Goal: Task Accomplishment & Management: Use online tool/utility

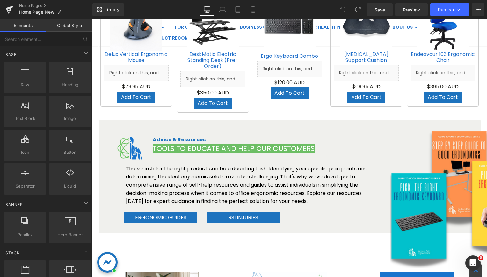
scroll to position [1116, 0]
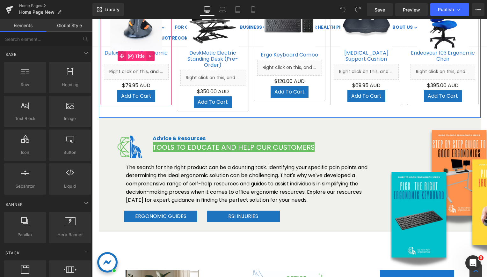
click at [137, 54] on span "(P) Title" at bounding box center [136, 56] width 20 height 10
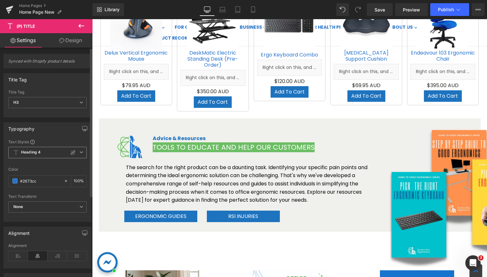
click at [53, 152] on span "Heading 4" at bounding box center [47, 152] width 78 height 11
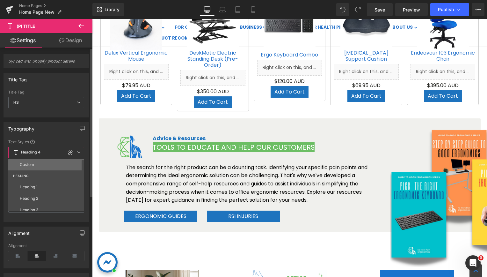
click at [47, 161] on li "Custom" at bounding box center [47, 164] width 79 height 11
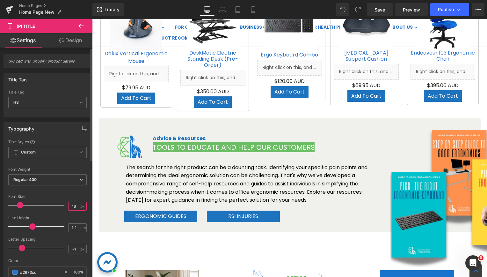
click at [75, 204] on input "16" at bounding box center [74, 206] width 11 height 8
type input "13"
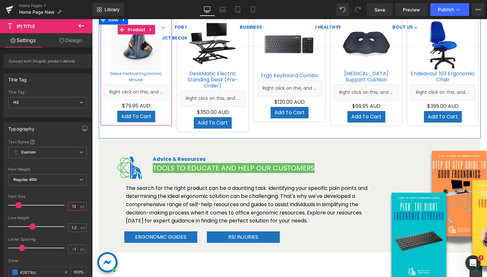
scroll to position [1085, 0]
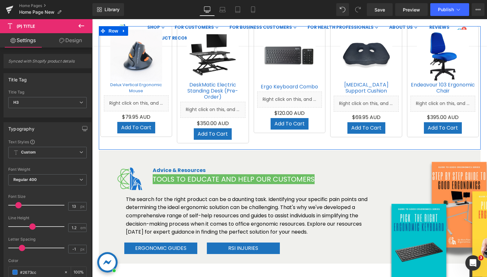
click at [211, 92] on div "DeskMatic Electric Standing Desk (Pre-Order) (P) Title" at bounding box center [213, 91] width 65 height 19
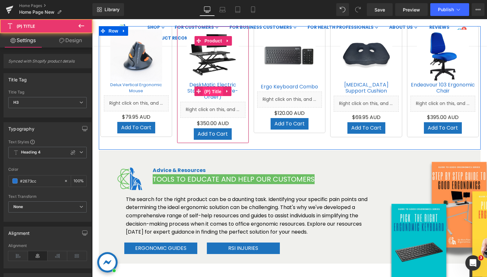
click at [211, 92] on span "(P) Title" at bounding box center [213, 92] width 20 height 10
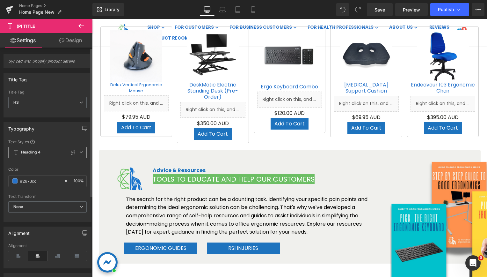
click at [49, 151] on span "Heading 4" at bounding box center [47, 152] width 78 height 11
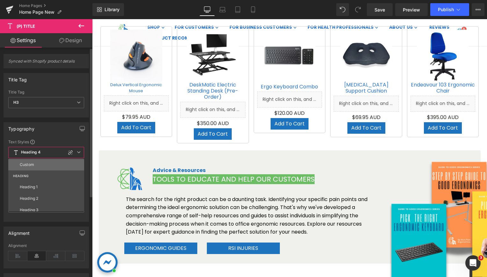
click at [38, 166] on li "Custom" at bounding box center [47, 164] width 79 height 11
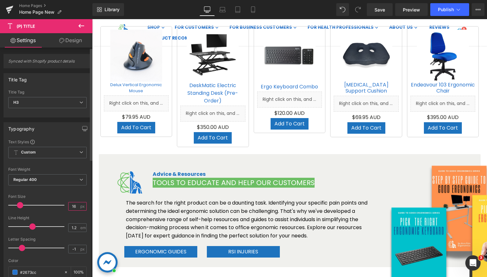
click at [72, 204] on input "16" at bounding box center [74, 206] width 11 height 8
type input "13"
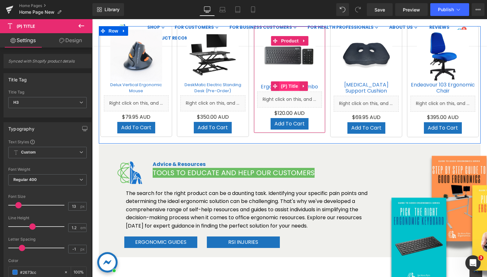
click at [286, 84] on span "(P) Title" at bounding box center [290, 86] width 20 height 10
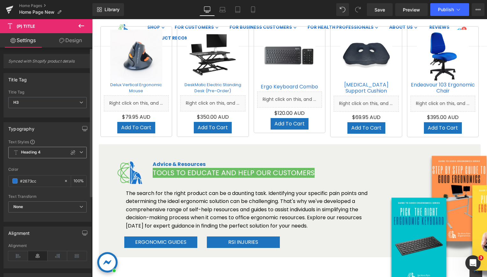
click at [45, 152] on span "Heading 4" at bounding box center [47, 152] width 78 height 11
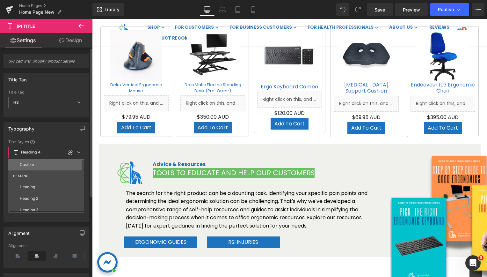
click at [40, 165] on li "Custom" at bounding box center [47, 164] width 79 height 11
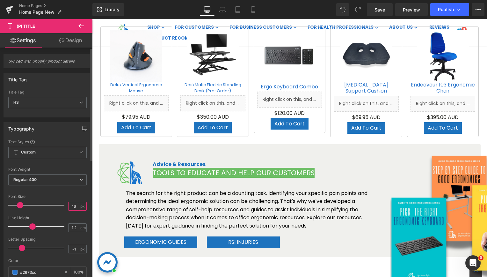
click at [70, 202] on input "16" at bounding box center [74, 206] width 11 height 8
type input "13"
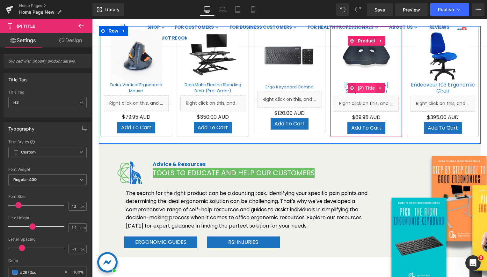
click at [363, 87] on span "(P) Title" at bounding box center [366, 88] width 20 height 10
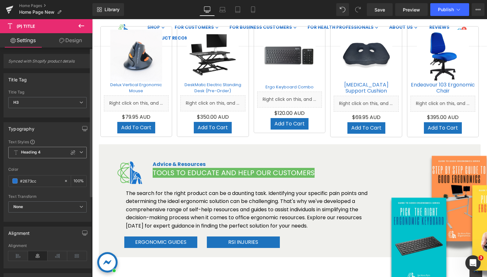
click at [41, 148] on span "Heading 4" at bounding box center [47, 152] width 78 height 11
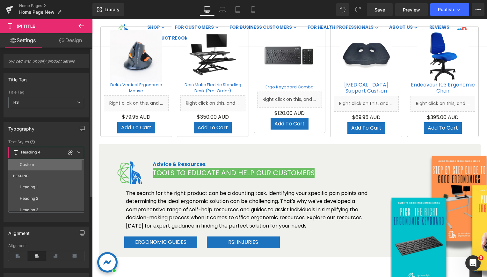
click at [35, 165] on li "Custom" at bounding box center [47, 164] width 79 height 11
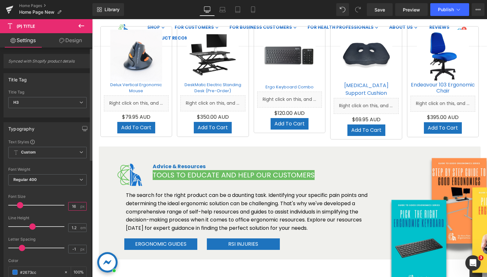
click at [69, 203] on input "16" at bounding box center [74, 206] width 11 height 8
type input "13"
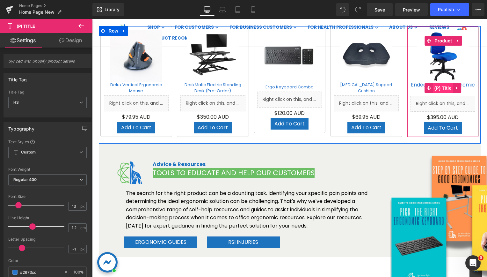
click at [438, 87] on span "(P) Title" at bounding box center [443, 88] width 20 height 10
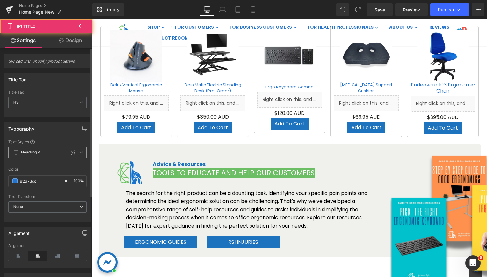
click at [52, 151] on span "Heading 4" at bounding box center [47, 152] width 78 height 11
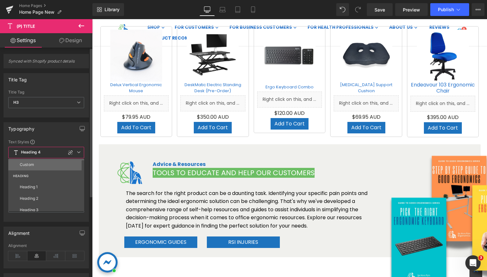
click at [35, 166] on li "Custom" at bounding box center [47, 164] width 79 height 11
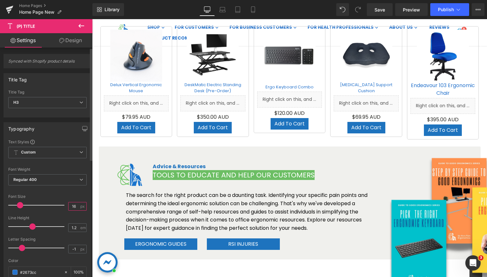
click at [71, 204] on input "16" at bounding box center [74, 206] width 11 height 8
type input "13"
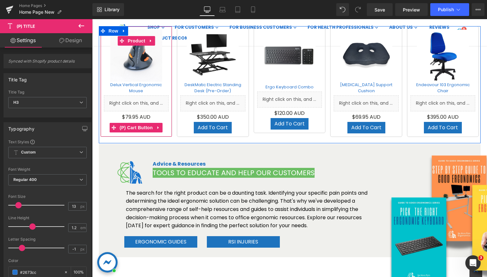
click at [132, 125] on span "(P) Cart Button" at bounding box center [136, 128] width 36 height 10
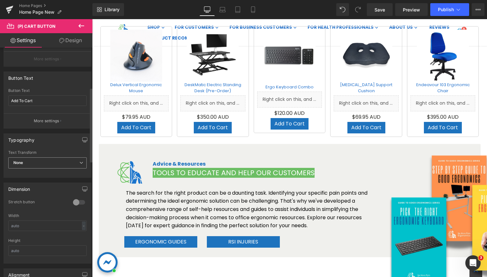
scroll to position [64, 0]
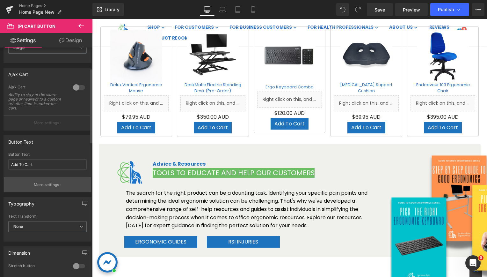
click at [56, 184] on p "More settings" at bounding box center [47, 185] width 26 height 6
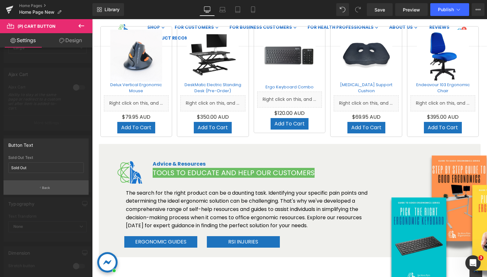
click at [50, 186] on p "Back" at bounding box center [46, 187] width 8 height 5
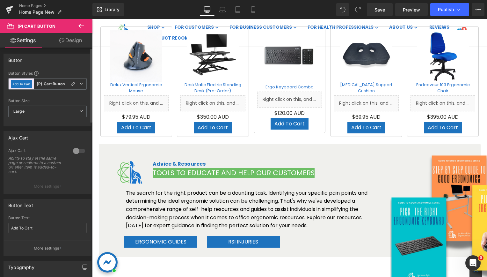
scroll to position [0, 0]
click at [68, 111] on span "Large" at bounding box center [47, 111] width 78 height 11
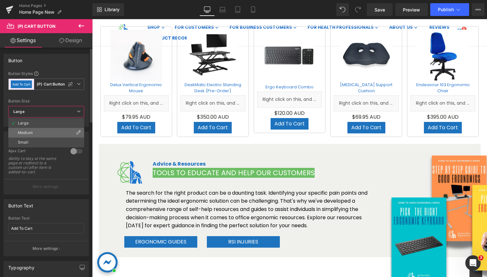
click at [53, 129] on li "Medium" at bounding box center [46, 133] width 76 height 10
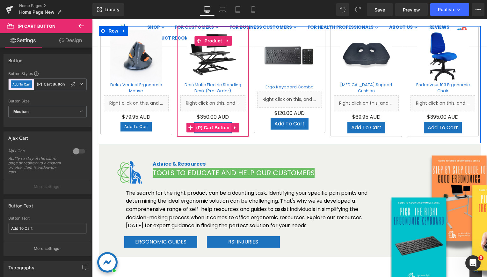
click at [209, 127] on span "(P) Cart Button" at bounding box center [213, 128] width 36 height 10
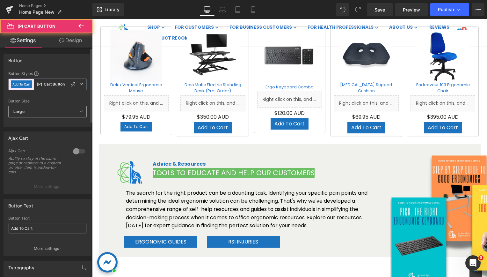
click at [44, 113] on span "Large" at bounding box center [47, 111] width 78 height 11
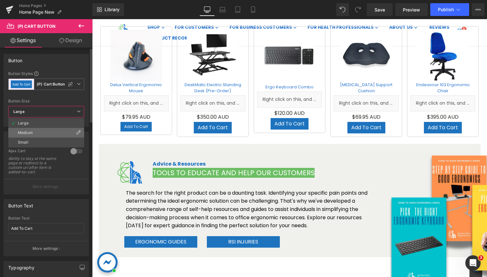
click at [37, 130] on li "Medium" at bounding box center [46, 133] width 76 height 10
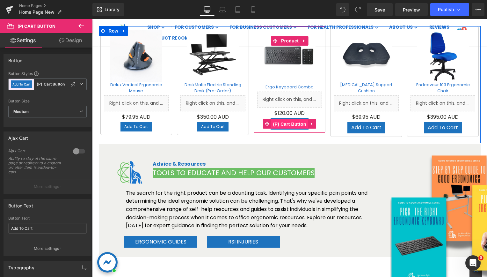
click at [281, 123] on span "(P) Cart Button" at bounding box center [289, 124] width 36 height 10
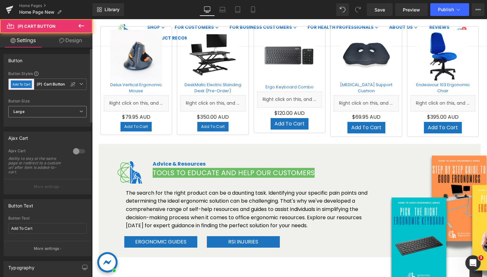
click at [40, 112] on span "Large" at bounding box center [47, 111] width 78 height 11
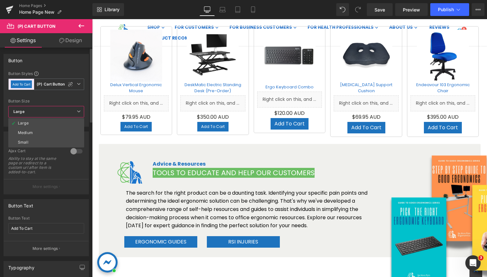
click at [30, 129] on li "Medium" at bounding box center [46, 133] width 76 height 10
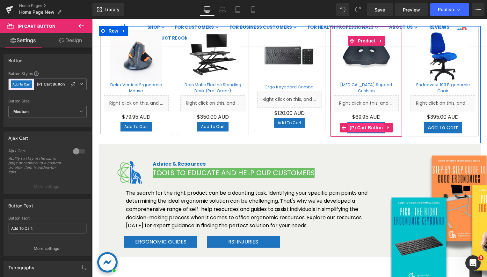
click at [361, 128] on span "(P) Cart Button" at bounding box center [366, 128] width 36 height 10
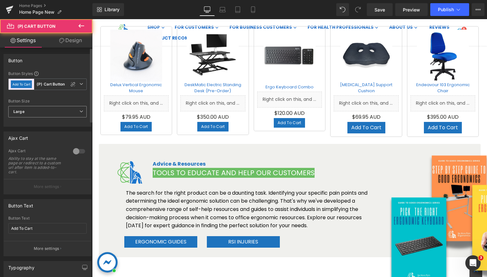
click at [43, 114] on span "Large" at bounding box center [47, 111] width 78 height 11
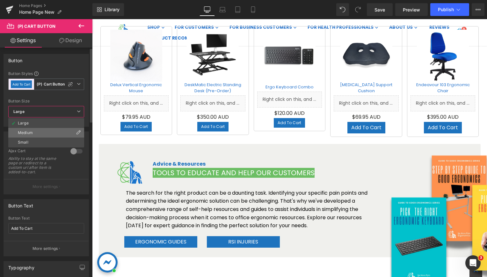
click at [33, 128] on li "Medium" at bounding box center [46, 133] width 76 height 10
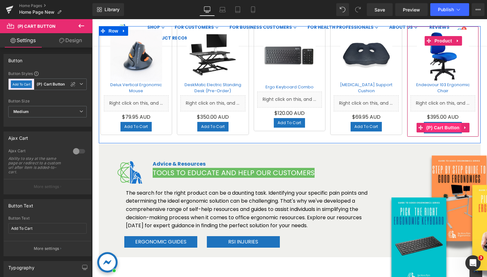
click at [434, 126] on span "(P) Cart Button" at bounding box center [443, 128] width 36 height 10
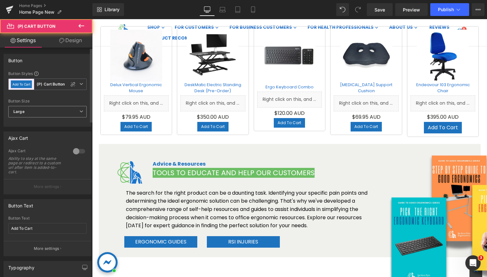
click at [40, 114] on span "Large" at bounding box center [47, 111] width 78 height 11
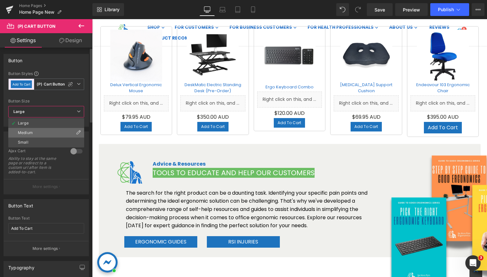
click at [33, 129] on li "Medium" at bounding box center [46, 133] width 76 height 10
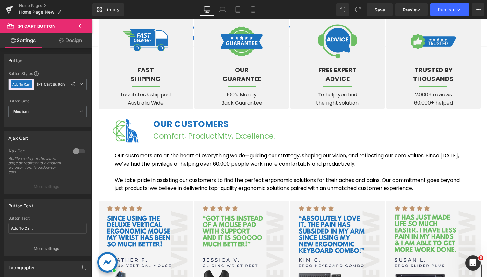
scroll to position [606, 0]
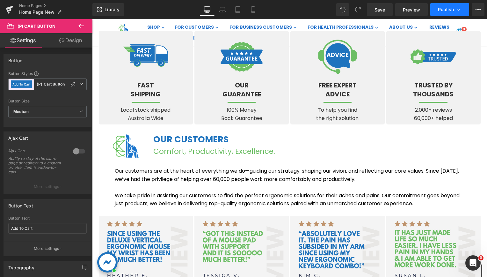
click at [446, 13] on button "Publish" at bounding box center [450, 9] width 39 height 13
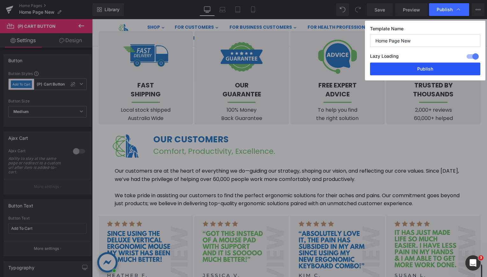
click at [421, 69] on button "Publish" at bounding box center [425, 69] width 110 height 13
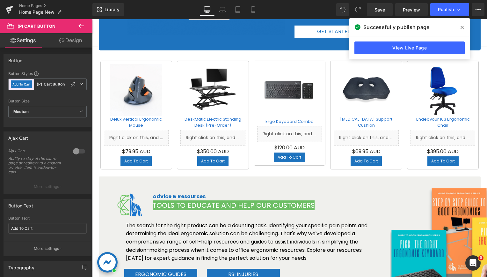
scroll to position [1053, 0]
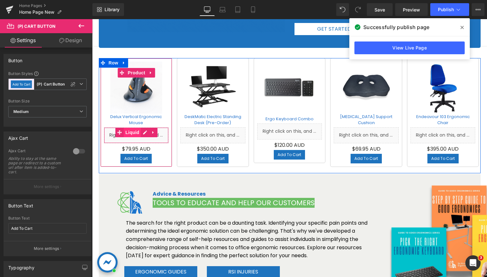
click at [130, 134] on span "Liquid" at bounding box center [132, 133] width 17 height 10
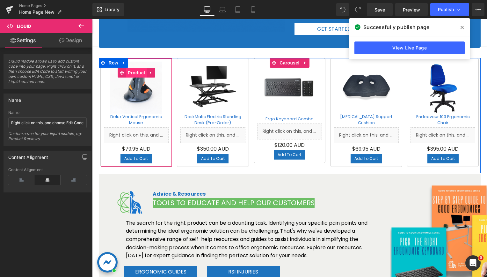
click at [130, 70] on span "Product" at bounding box center [136, 73] width 21 height 10
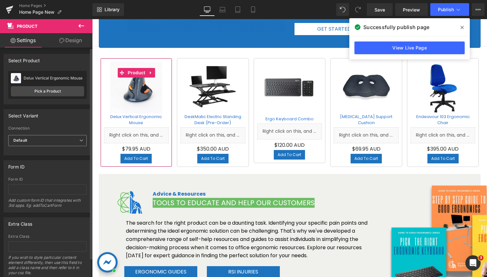
click at [53, 141] on span "Default" at bounding box center [47, 140] width 78 height 11
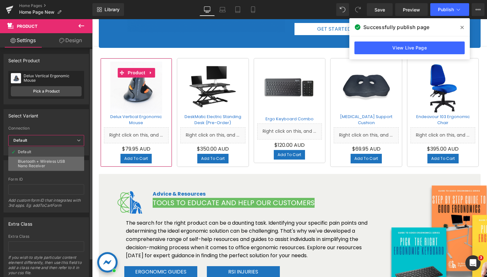
click at [54, 162] on div "Bluetooth + Wireless USB Nano Receiver" at bounding box center [46, 163] width 57 height 9
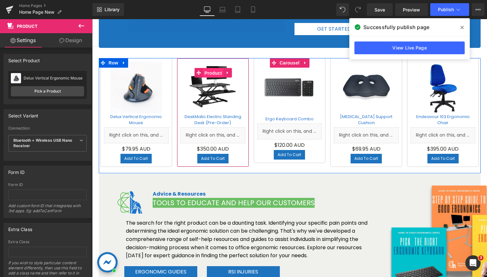
click at [208, 71] on span "Product" at bounding box center [213, 73] width 21 height 10
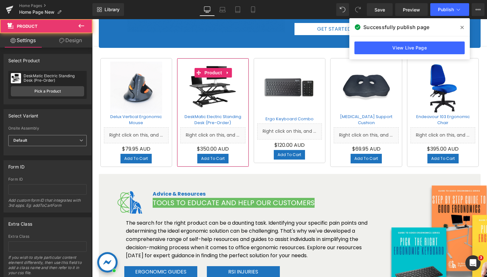
click at [32, 144] on span "Default" at bounding box center [47, 140] width 78 height 11
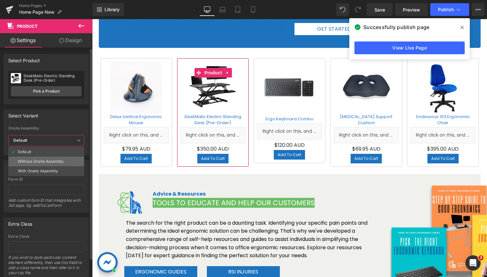
click at [55, 158] on li "Without Onsite Assembly" at bounding box center [46, 162] width 76 height 10
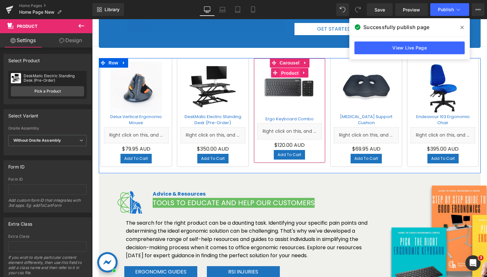
click at [283, 74] on span "Product" at bounding box center [290, 73] width 21 height 10
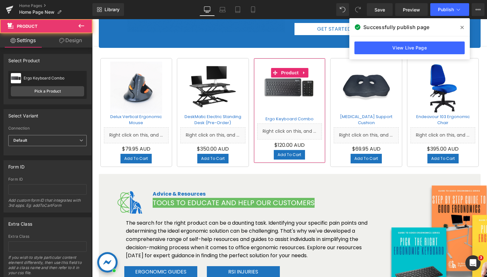
click at [26, 140] on b "Default" at bounding box center [20, 140] width 14 height 5
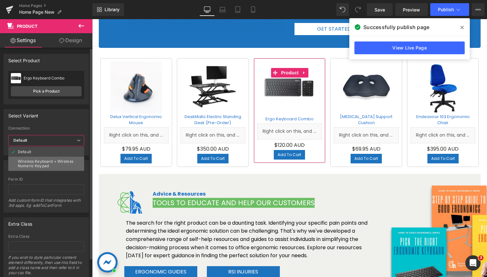
click at [34, 158] on li "Wireless Keyboard + Wireless Numeric Keypad" at bounding box center [46, 164] width 76 height 14
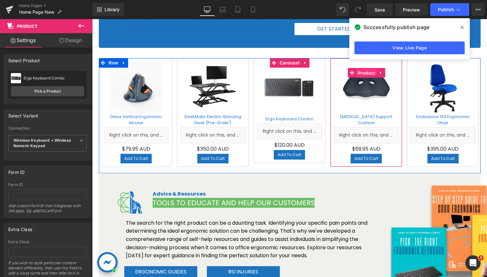
click at [361, 74] on span "Product" at bounding box center [367, 73] width 21 height 10
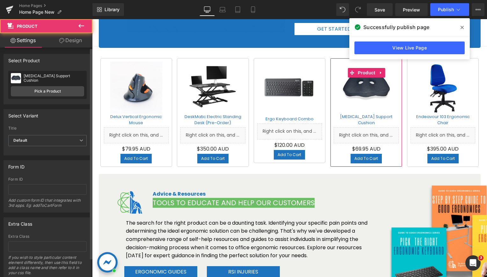
click at [47, 134] on div "Title Default Default Title Default Default Default Title" at bounding box center [47, 130] width 78 height 9
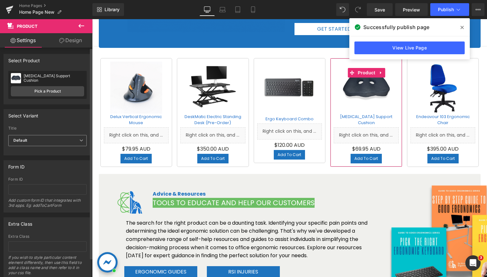
click at [48, 136] on span "Default" at bounding box center [47, 140] width 78 height 11
click at [41, 158] on li "Default Title" at bounding box center [46, 162] width 76 height 10
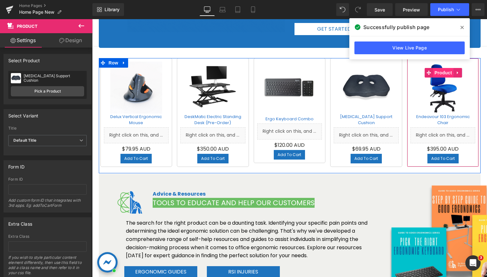
click at [439, 73] on span "Product" at bounding box center [443, 73] width 21 height 10
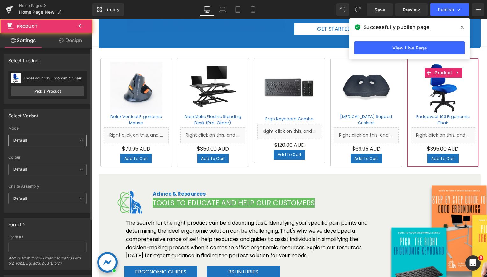
click at [35, 140] on span "Default" at bounding box center [47, 140] width 78 height 11
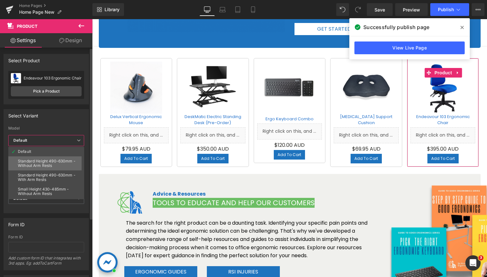
click at [61, 161] on div "Standard Height 490-630mm - Without Arm Rests" at bounding box center [48, 163] width 60 height 9
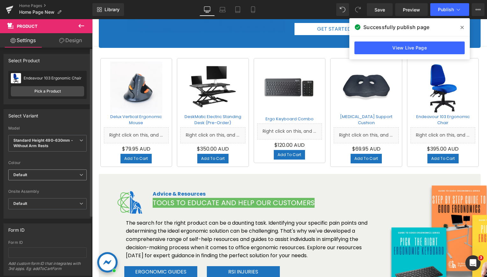
click at [48, 169] on span "Default" at bounding box center [47, 174] width 78 height 11
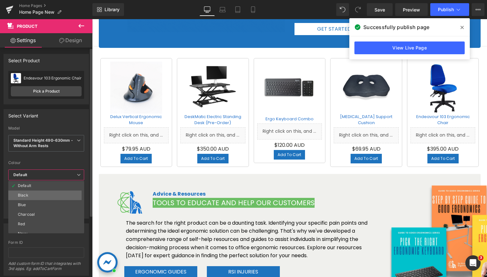
click at [40, 193] on li "Black" at bounding box center [47, 195] width 79 height 10
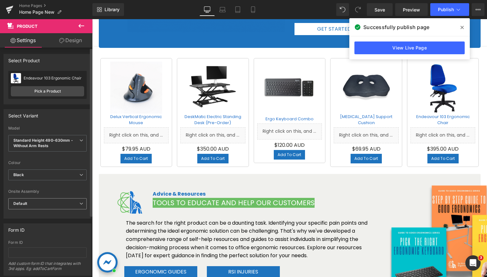
click at [37, 202] on span "Default" at bounding box center [47, 203] width 78 height 11
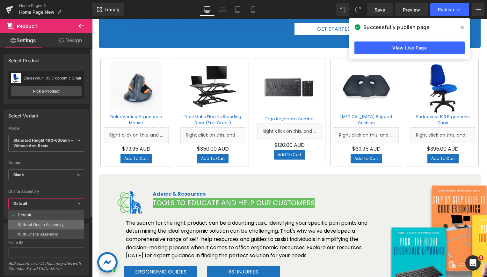
click at [37, 220] on li "Without Onsite Assembly" at bounding box center [46, 225] width 76 height 10
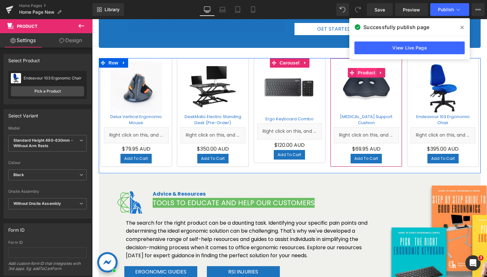
click at [362, 72] on span "Product" at bounding box center [367, 73] width 21 height 10
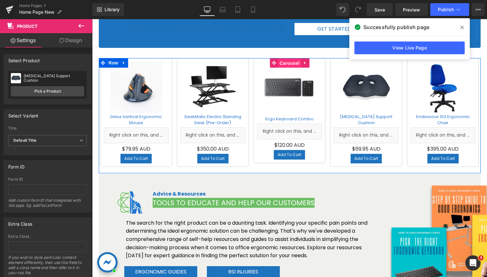
click at [282, 64] on span "Carousel" at bounding box center [289, 63] width 23 height 10
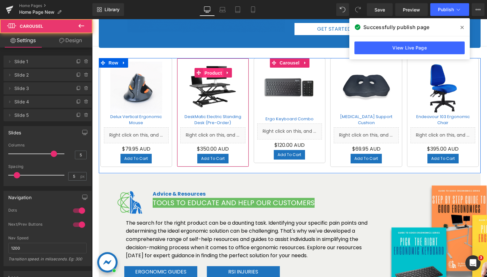
click at [209, 70] on span "Product" at bounding box center [213, 73] width 21 height 10
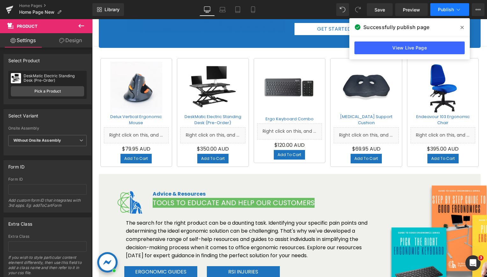
click at [443, 4] on button "Publish" at bounding box center [450, 9] width 39 height 13
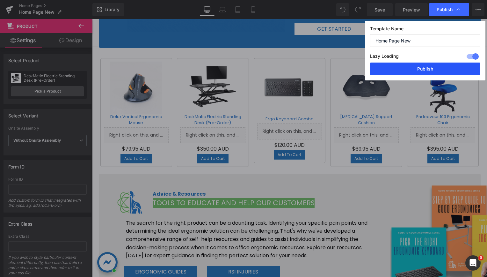
click at [400, 72] on button "Publish" at bounding box center [425, 69] width 110 height 13
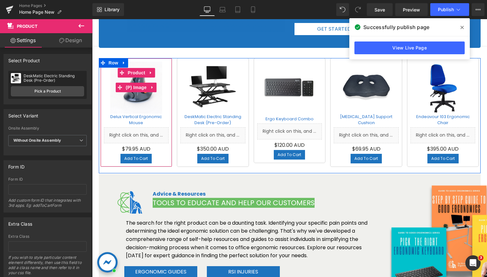
click at [133, 87] on span "(P) Image" at bounding box center [136, 88] width 24 height 10
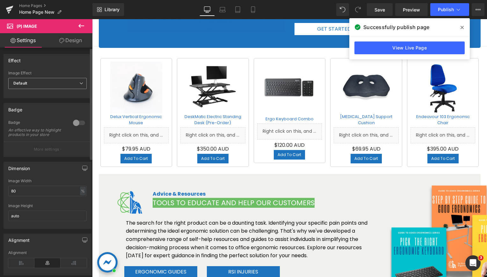
click at [37, 85] on span "Default" at bounding box center [47, 83] width 78 height 11
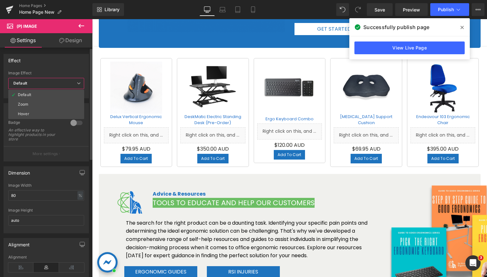
click at [37, 85] on span "Default" at bounding box center [46, 83] width 76 height 11
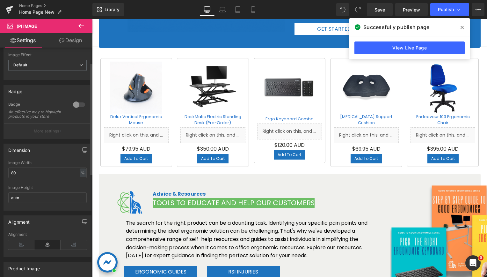
scroll to position [32, 0]
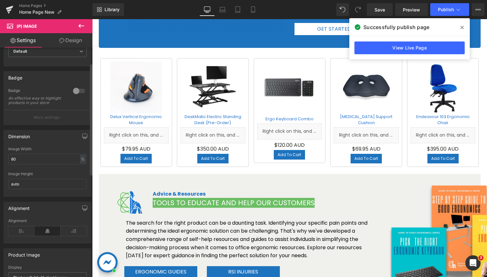
click at [71, 89] on div at bounding box center [78, 91] width 15 height 10
click at [73, 89] on div at bounding box center [78, 91] width 15 height 10
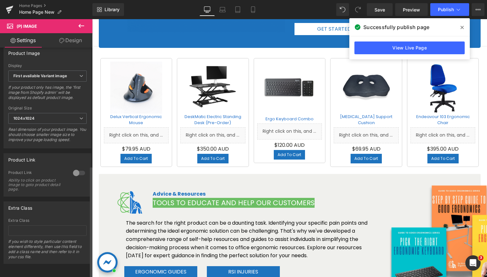
scroll to position [243, 0]
click at [72, 168] on div at bounding box center [78, 173] width 15 height 10
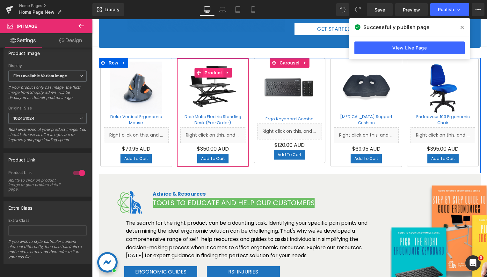
click at [206, 73] on span "Product" at bounding box center [213, 73] width 21 height 10
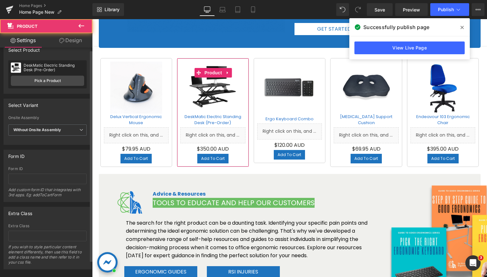
scroll to position [21, 0]
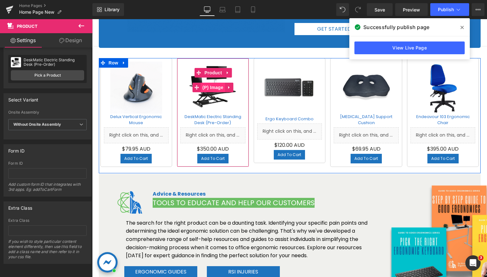
click at [209, 89] on span "(P) Image" at bounding box center [213, 88] width 24 height 10
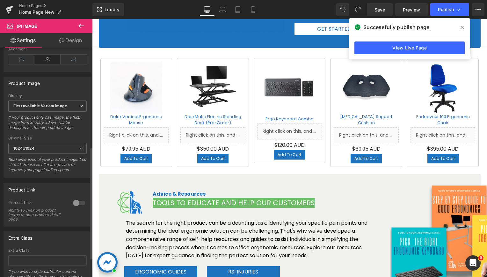
scroll to position [243, 0]
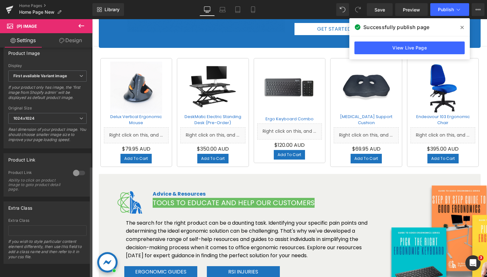
click at [76, 168] on div at bounding box center [78, 173] width 15 height 10
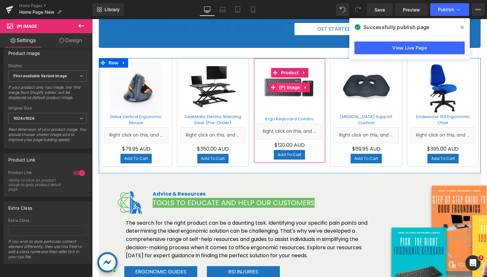
click at [285, 89] on span "(P) Image" at bounding box center [290, 88] width 24 height 10
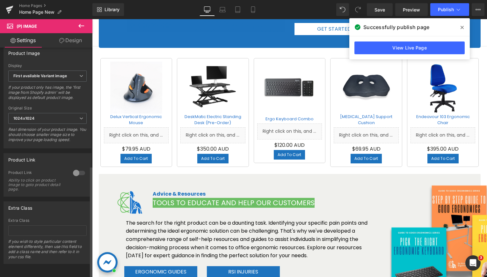
click at [75, 168] on div at bounding box center [78, 173] width 15 height 10
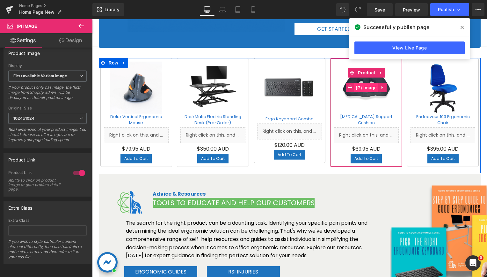
click at [363, 85] on span "(P) Image" at bounding box center [366, 88] width 24 height 10
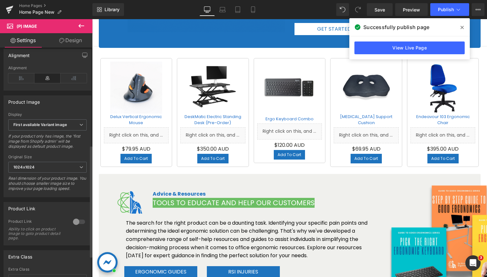
scroll to position [223, 0]
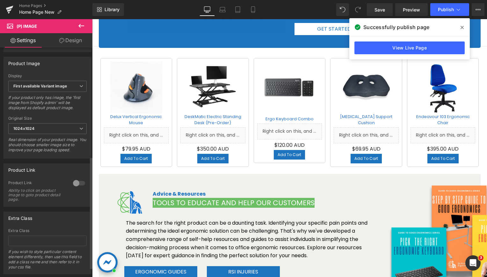
click at [74, 187] on div at bounding box center [78, 183] width 15 height 10
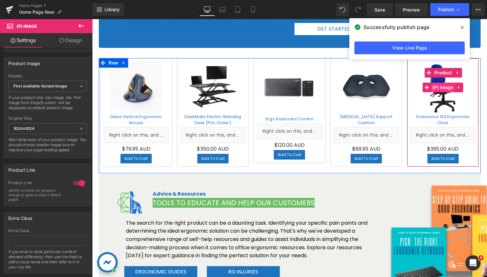
click at [442, 89] on span "(P) Image" at bounding box center [443, 88] width 24 height 10
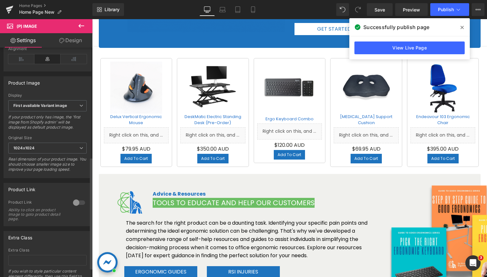
scroll to position [243, 0]
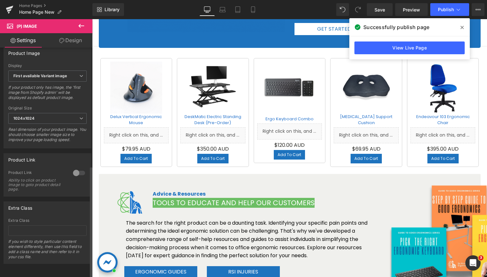
click at [78, 168] on div at bounding box center [78, 173] width 15 height 10
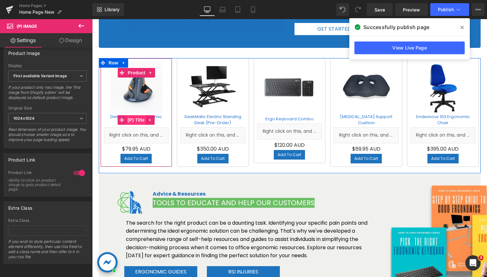
click at [130, 118] on span "(P) Title" at bounding box center [136, 120] width 20 height 10
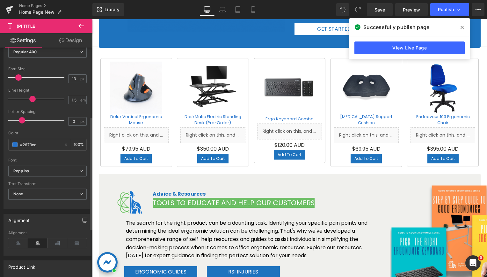
scroll to position [240, 0]
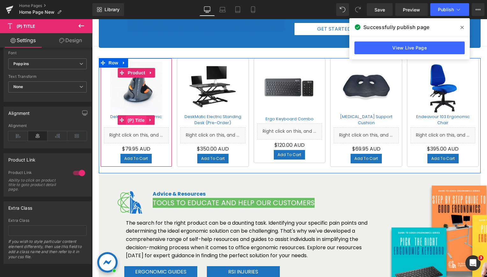
click at [134, 121] on span "(P) Title" at bounding box center [136, 120] width 20 height 10
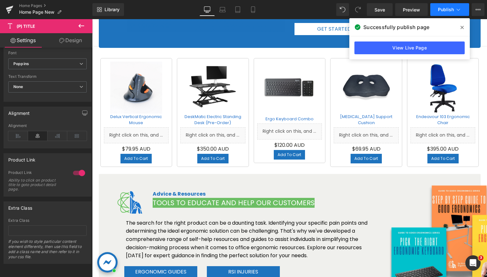
click at [448, 10] on span "Publish" at bounding box center [446, 9] width 16 height 5
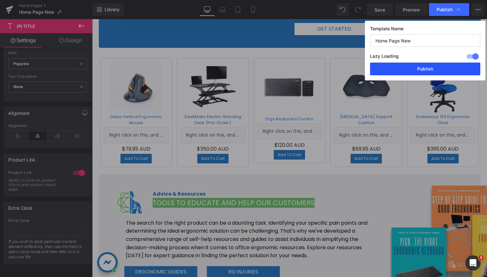
click at [420, 67] on button "Publish" at bounding box center [425, 69] width 110 height 13
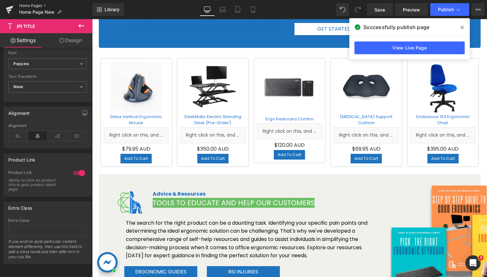
click at [40, 6] on link "Home Pages" at bounding box center [55, 5] width 73 height 5
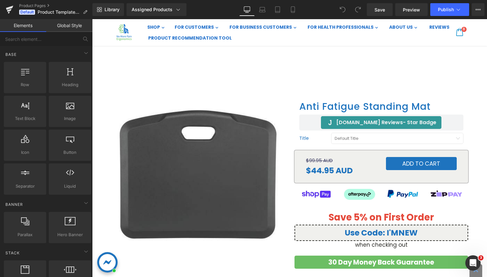
scroll to position [64, 0]
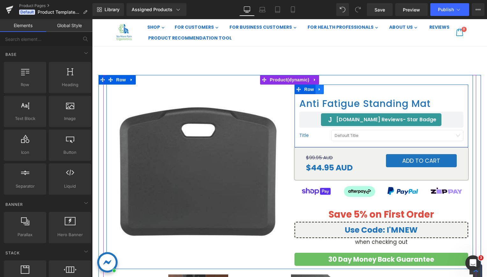
click at [306, 89] on ul "Row" at bounding box center [309, 90] width 29 height 10
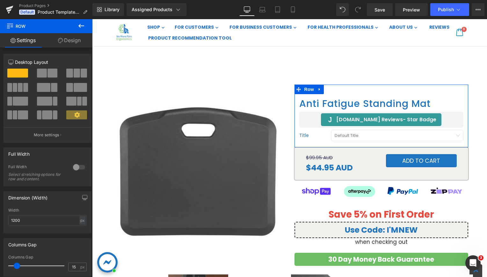
click at [70, 45] on link "Design" at bounding box center [69, 40] width 46 height 14
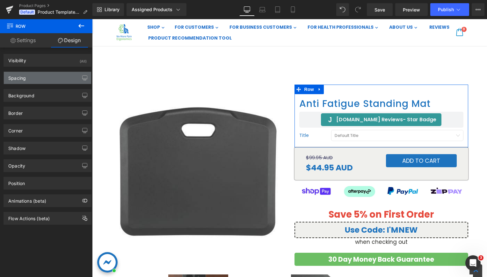
click at [22, 77] on div "Spacing" at bounding box center [17, 76] width 18 height 9
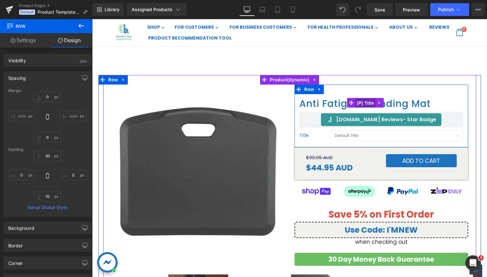
click at [356, 100] on span "(P) Title" at bounding box center [366, 103] width 20 height 10
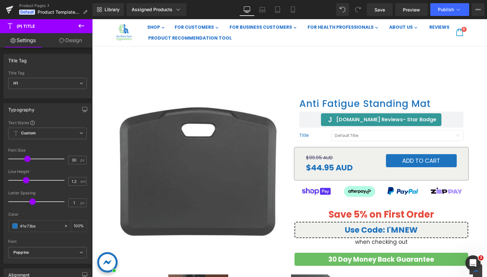
click at [81, 39] on link "Design" at bounding box center [71, 40] width 46 height 14
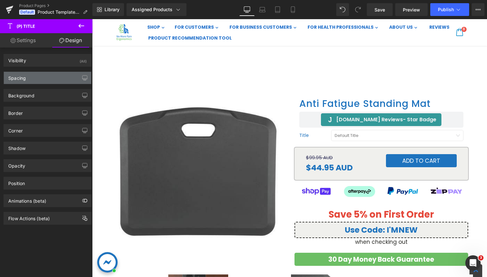
click at [35, 74] on div "Spacing" at bounding box center [47, 78] width 87 height 12
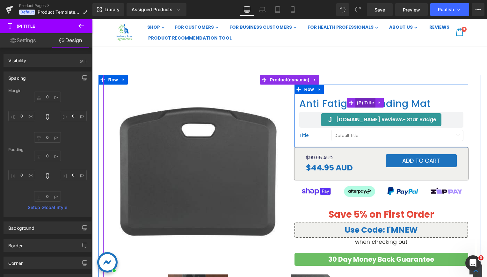
click at [359, 100] on span "(P) Title" at bounding box center [366, 103] width 20 height 10
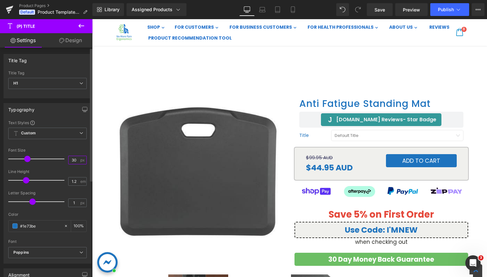
click at [75, 159] on input "30" at bounding box center [74, 160] width 11 height 8
type input "3"
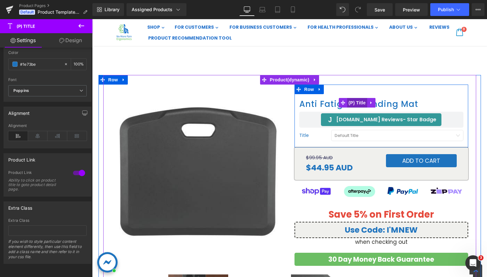
click at [352, 98] on div "Anti Fatigue Standing Mat (P) Title" at bounding box center [382, 102] width 164 height 17
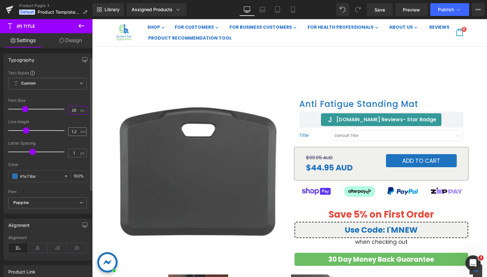
scroll to position [7, 0]
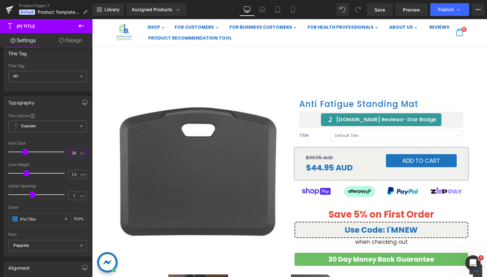
type input "26"
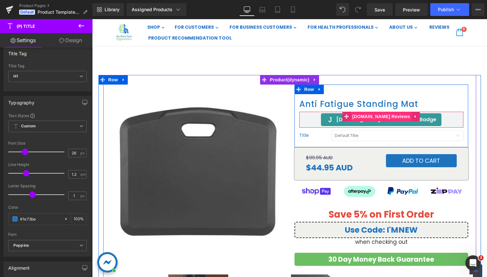
click at [371, 116] on span "[DOMAIN_NAME] Reviews" at bounding box center [381, 117] width 61 height 10
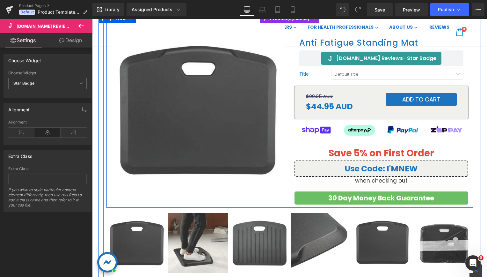
scroll to position [128, 0]
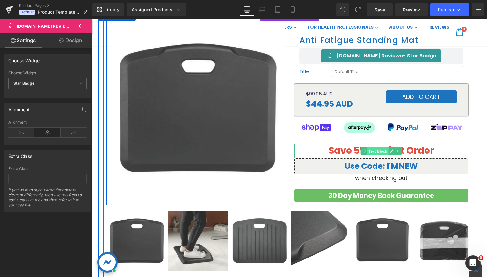
click at [376, 149] on span "Text Block" at bounding box center [377, 151] width 21 height 8
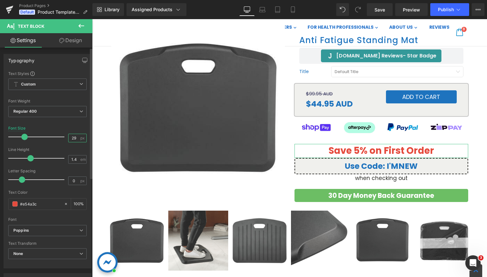
click at [71, 139] on input "29" at bounding box center [74, 138] width 11 height 8
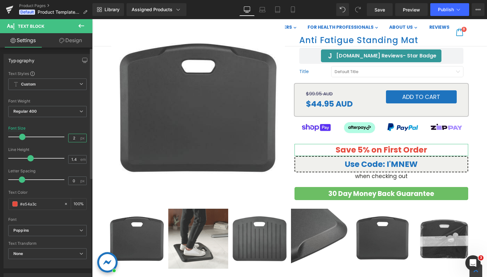
type input "23"
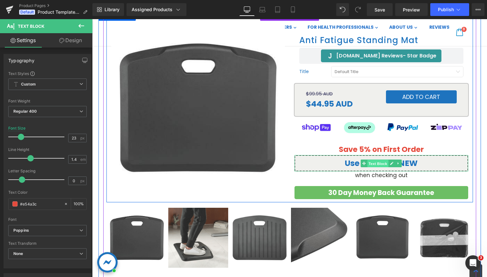
click at [375, 164] on span "Text Block" at bounding box center [377, 163] width 21 height 8
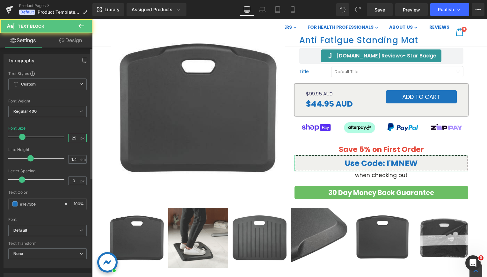
click at [71, 137] on input "25" at bounding box center [74, 138] width 11 height 8
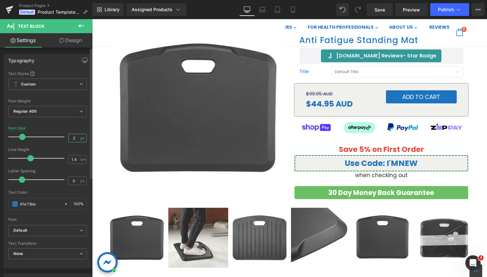
type input "23"
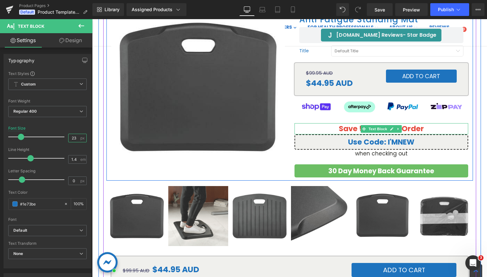
scroll to position [159, 0]
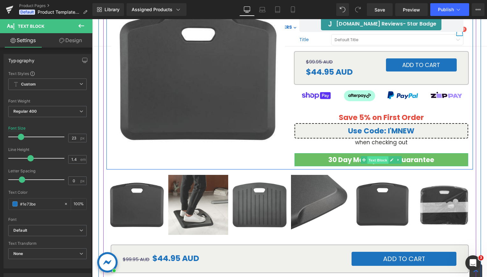
click at [373, 159] on span "Text Block" at bounding box center [377, 160] width 21 height 8
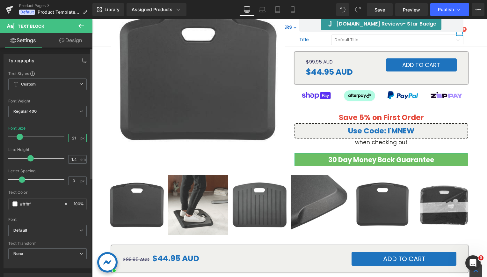
click at [75, 137] on input "21" at bounding box center [74, 138] width 11 height 8
type input "2"
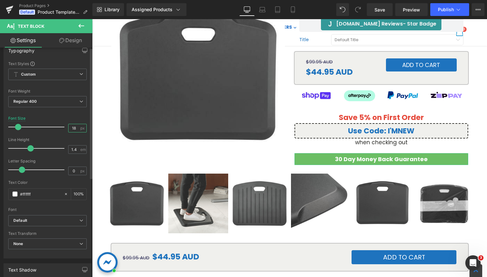
scroll to position [0, 0]
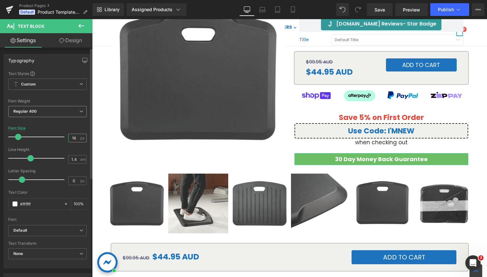
type input "18"
click at [41, 110] on span "Regular 400" at bounding box center [47, 111] width 78 height 11
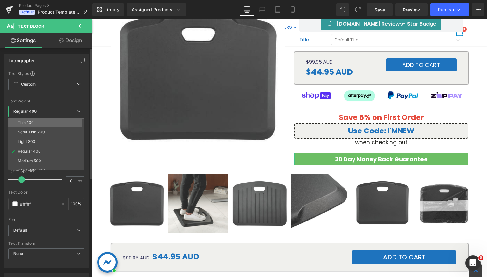
click at [41, 125] on li "Thin 100" at bounding box center [47, 123] width 79 height 10
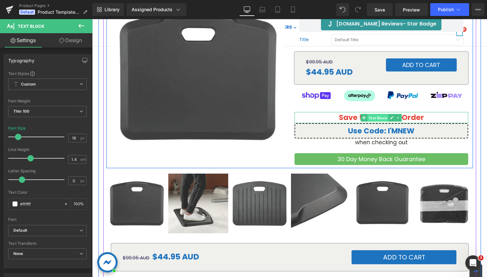
click at [379, 116] on span "Text Block" at bounding box center [377, 118] width 21 height 8
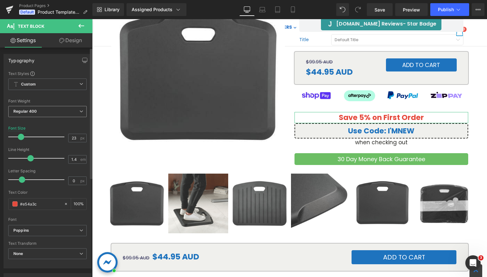
click at [34, 108] on span "Regular 400" at bounding box center [47, 111] width 78 height 11
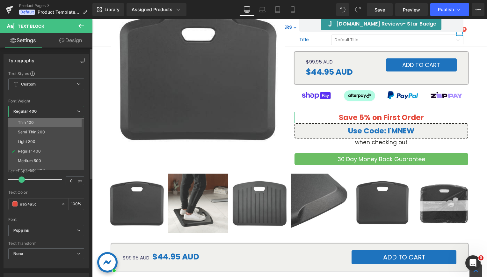
click at [32, 122] on div "Thin 100" at bounding box center [26, 122] width 16 height 4
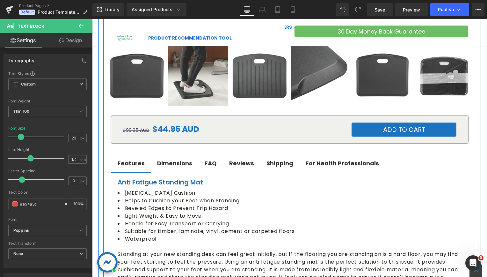
scroll to position [319, 0]
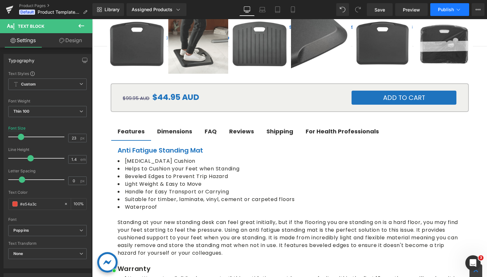
click at [454, 9] on span "Publish" at bounding box center [446, 9] width 16 height 5
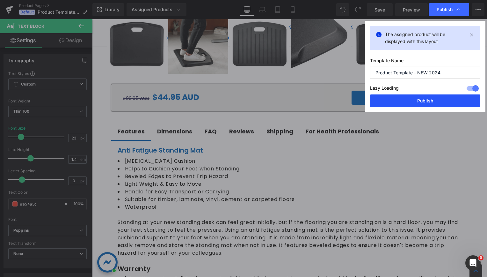
click at [425, 100] on button "Publish" at bounding box center [425, 100] width 110 height 13
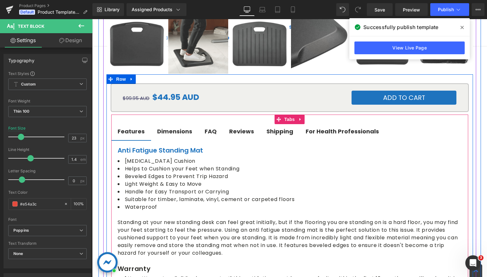
click at [279, 130] on strong "Shipping" at bounding box center [280, 131] width 27 height 8
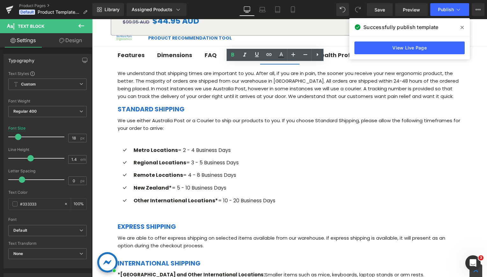
scroll to position [383, 0]
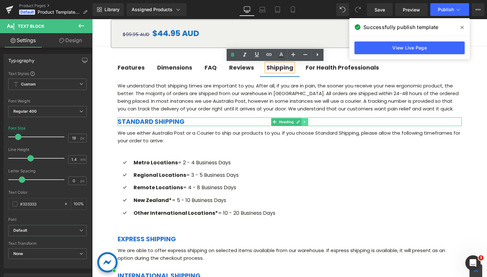
click at [303, 123] on icon at bounding box center [305, 122] width 4 height 4
click at [300, 122] on icon at bounding box center [302, 122] width 4 height 4
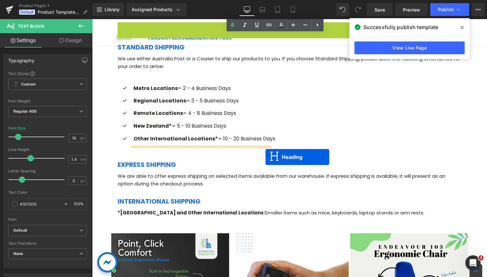
scroll to position [478, 0]
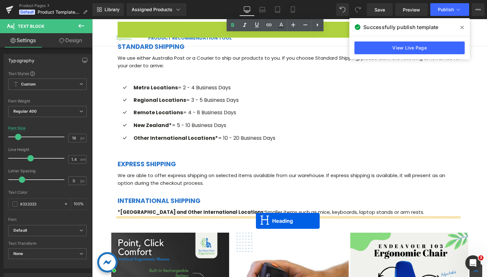
drag, startPoint x: 263, startPoint y: 122, endPoint x: 256, endPoint y: 221, distance: 98.5
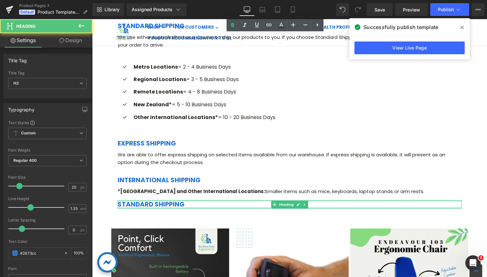
scroll to position [458, 0]
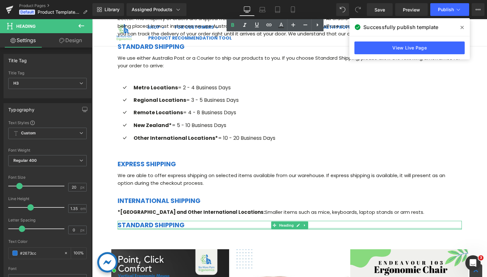
click at [185, 224] on h3 "Standard Shipping" at bounding box center [290, 225] width 344 height 9
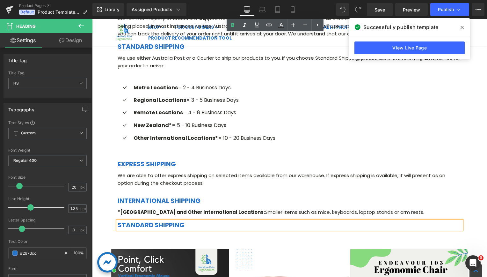
click at [185, 224] on h3 "Standard Shipping" at bounding box center [290, 225] width 344 height 9
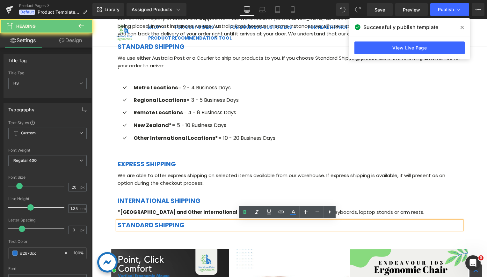
click at [182, 224] on h3 "Standard Shipping" at bounding box center [290, 225] width 344 height 9
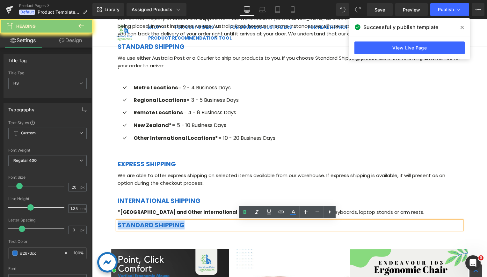
click at [182, 224] on h3 "Standard Shipping" at bounding box center [290, 225] width 344 height 9
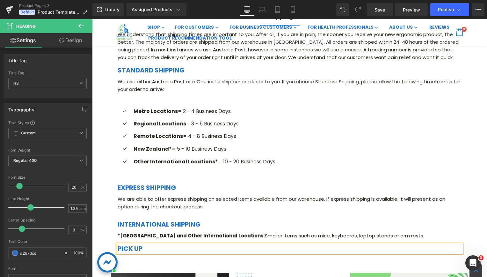
scroll to position [394, 0]
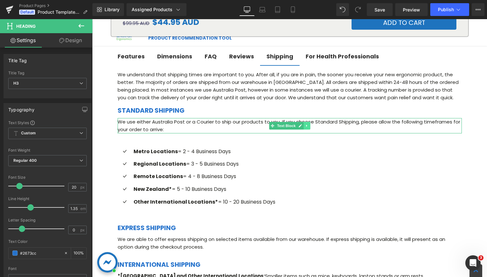
click at [306, 128] on link at bounding box center [307, 126] width 7 height 8
click at [300, 127] on link at bounding box center [303, 126] width 7 height 8
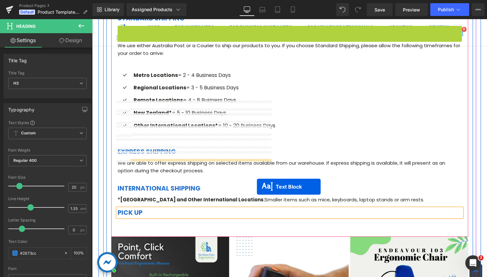
scroll to position [490, 0]
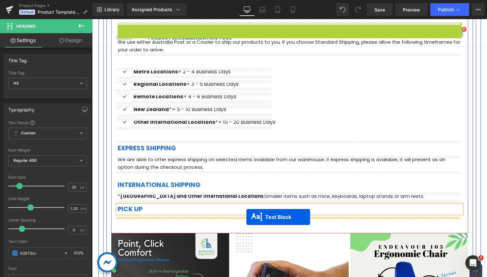
drag, startPoint x: 263, startPoint y: 126, endPoint x: 247, endPoint y: 217, distance: 92.6
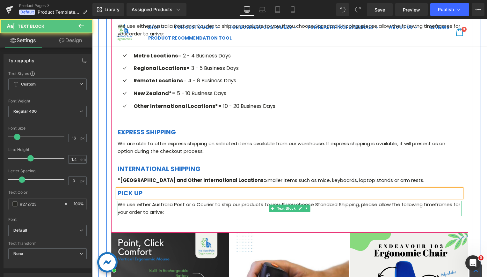
click at [204, 212] on p "We use either Australia Post or a Courier to ship our products to you. If you c…" at bounding box center [290, 208] width 344 height 15
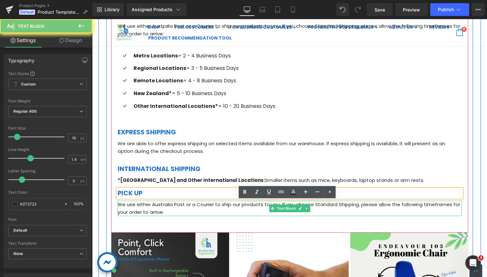
click at [204, 212] on p "We use either Australia Post or a Courier to ship our products to you. If you c…" at bounding box center [290, 208] width 344 height 15
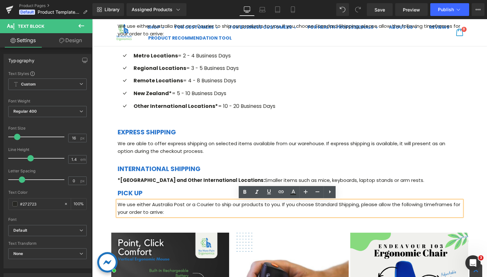
click at [202, 211] on p "We use either Australia Post or a Courier to ship our products to you. If you c…" at bounding box center [290, 208] width 344 height 15
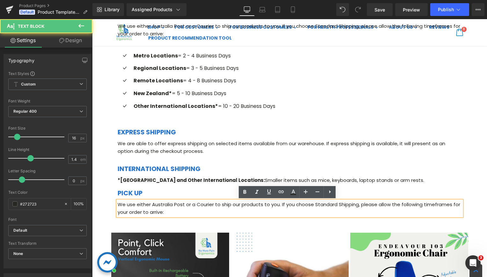
click at [202, 211] on p "We use either Australia Post or a Courier to ship our products to you. If you c…" at bounding box center [290, 208] width 344 height 15
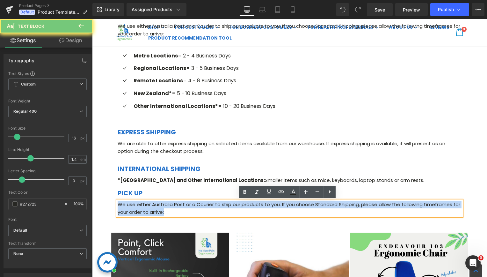
click at [202, 211] on p "We use either Australia Post or a Courier to ship our products to you. If you c…" at bounding box center [290, 208] width 344 height 15
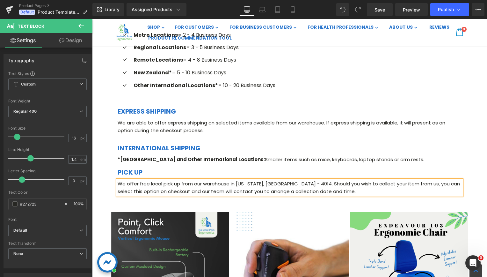
scroll to position [522, 0]
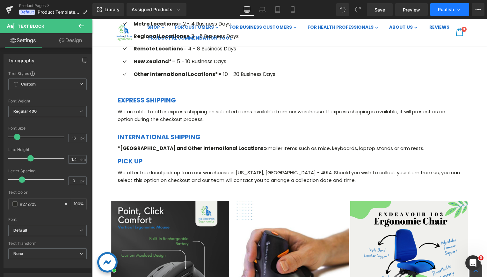
click at [444, 12] on button "Publish" at bounding box center [450, 9] width 39 height 13
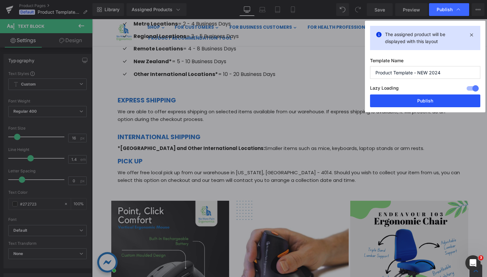
click at [418, 99] on button "Publish" at bounding box center [425, 100] width 110 height 13
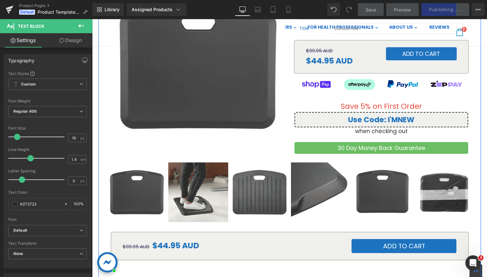
scroll to position [75, 0]
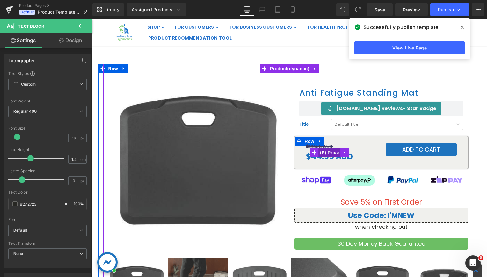
click at [324, 154] on span "(P) Price" at bounding box center [330, 153] width 22 height 10
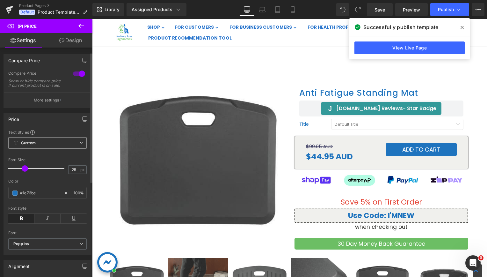
scroll to position [32, 0]
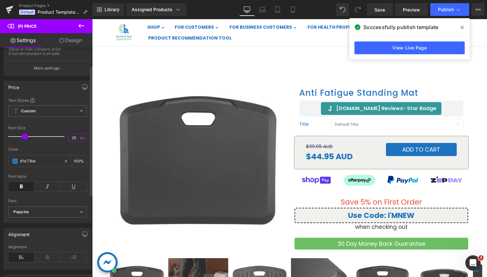
click at [72, 141] on input "25" at bounding box center [74, 138] width 11 height 8
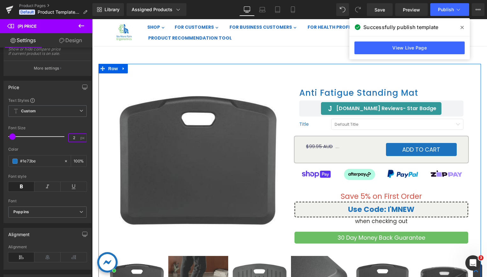
type input "24"
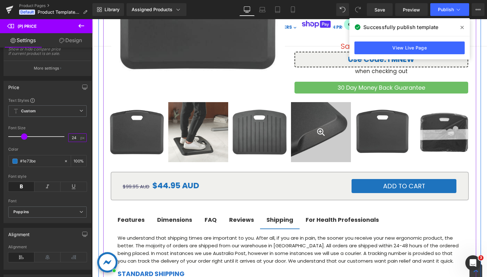
scroll to position [266, 0]
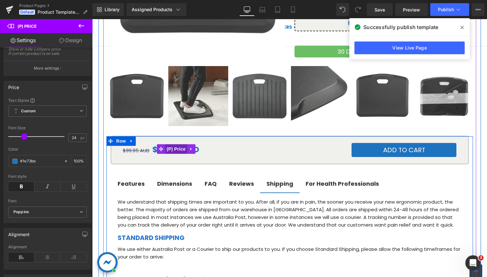
click at [168, 146] on span "(P) Price" at bounding box center [176, 149] width 22 height 10
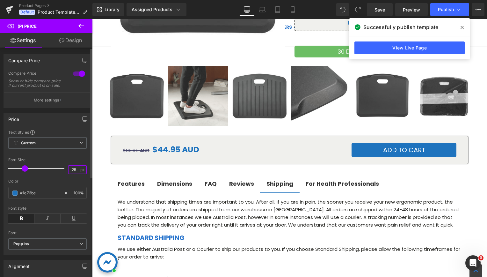
click at [74, 172] on input "25" at bounding box center [74, 170] width 11 height 8
type input "24"
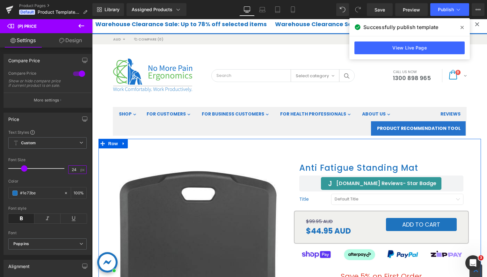
scroll to position [0, 0]
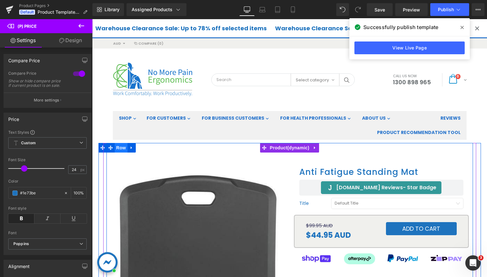
click at [115, 147] on span "Row" at bounding box center [121, 148] width 13 height 10
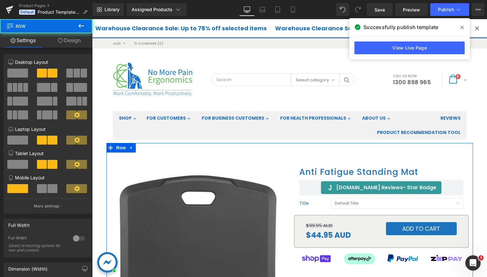
click at [73, 43] on link "Design" at bounding box center [69, 40] width 46 height 14
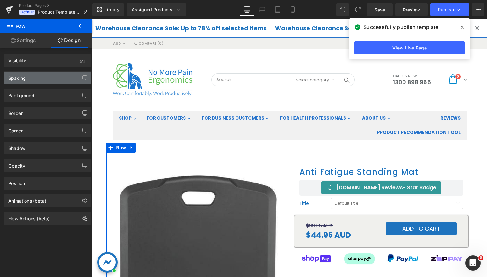
click at [37, 74] on div "Spacing" at bounding box center [47, 78] width 87 height 12
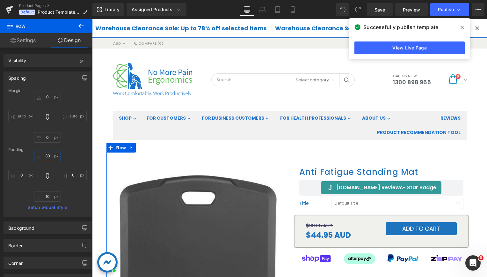
click at [45, 155] on input "30" at bounding box center [47, 156] width 27 height 11
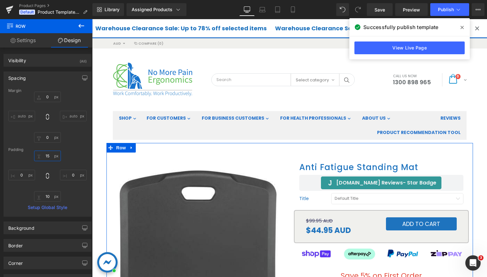
click at [45, 155] on input "15" at bounding box center [47, 156] width 27 height 11
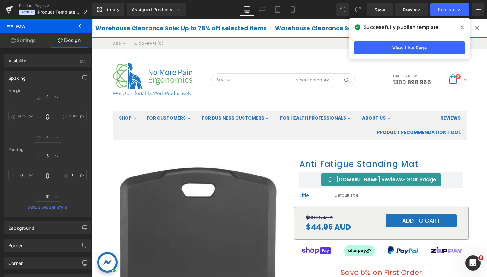
type input "5"
click at [452, 8] on span "Publish" at bounding box center [446, 9] width 16 height 5
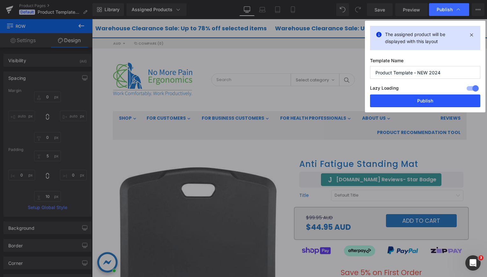
click at [411, 97] on button "Publish" at bounding box center [425, 100] width 110 height 13
